Goal: Understand process/instructions: Learn how to perform a task or action

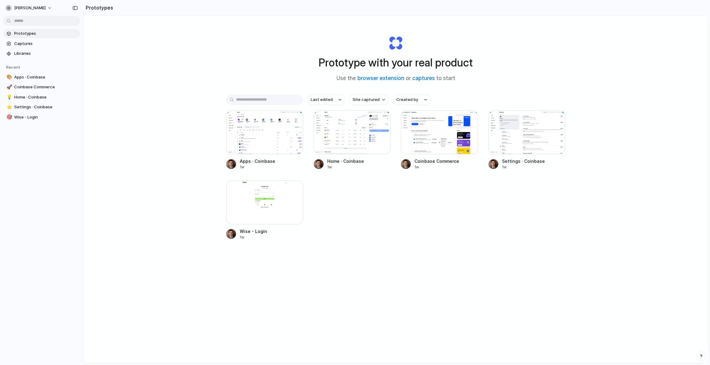
click at [134, 57] on div "Prototype with your real product Use the browser extension or captures to start…" at bounding box center [395, 206] width 624 height 380
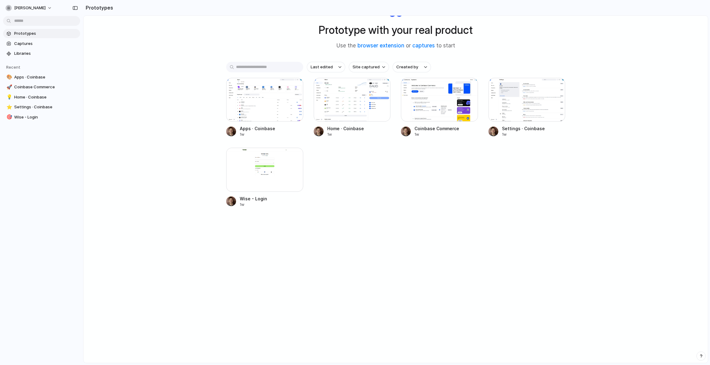
click at [384, 169] on div "Apps · Coinbase 1w Home · Coinbase 1w Coinbase Commerce 1w Settings · Coinbase …" at bounding box center [395, 143] width 339 height 130
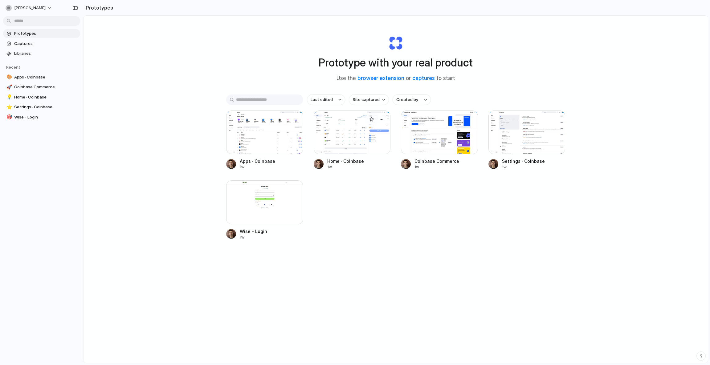
click at [362, 140] on div at bounding box center [352, 133] width 77 height 44
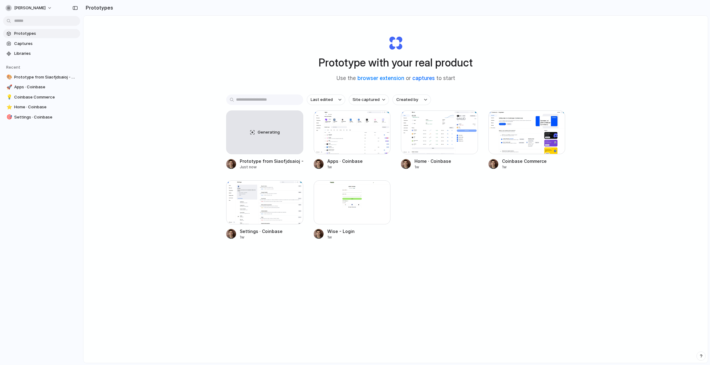
click at [419, 79] on link "captures" at bounding box center [423, 78] width 22 height 6
click at [371, 79] on link "browser extension" at bounding box center [380, 78] width 47 height 6
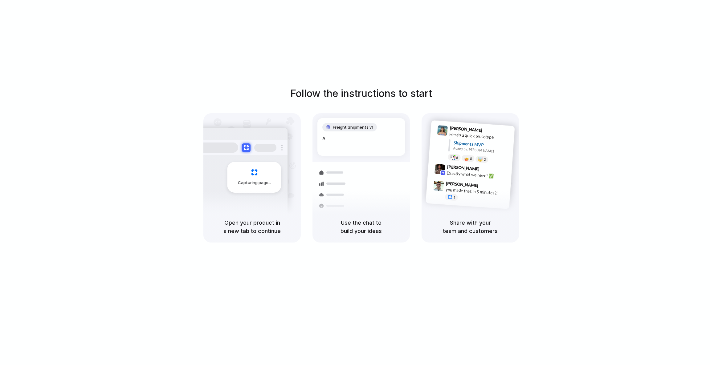
click at [146, 68] on div "Follow the instructions to start Capturing page Open your product in a new tab …" at bounding box center [361, 189] width 722 height 378
click at [355, 183] on div at bounding box center [355, 183] width 0 height 0
click at [515, 17] on div "Follow the instructions to start Capturing page Open your product in a new tab …" at bounding box center [361, 189] width 722 height 378
